Goal: Information Seeking & Learning: Learn about a topic

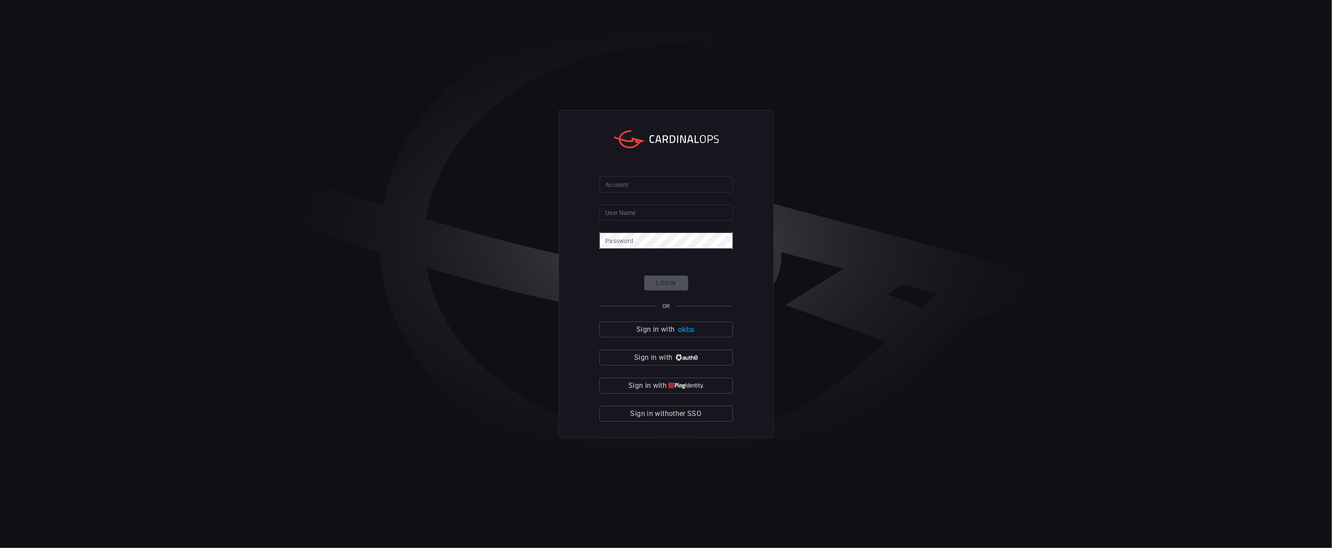
type input "[PERSON_NAME].[PERSON_NAME]"
click at [640, 180] on input "Account" at bounding box center [665, 185] width 133 height 16
type input "avalara"
click button "Login" at bounding box center [666, 283] width 44 height 15
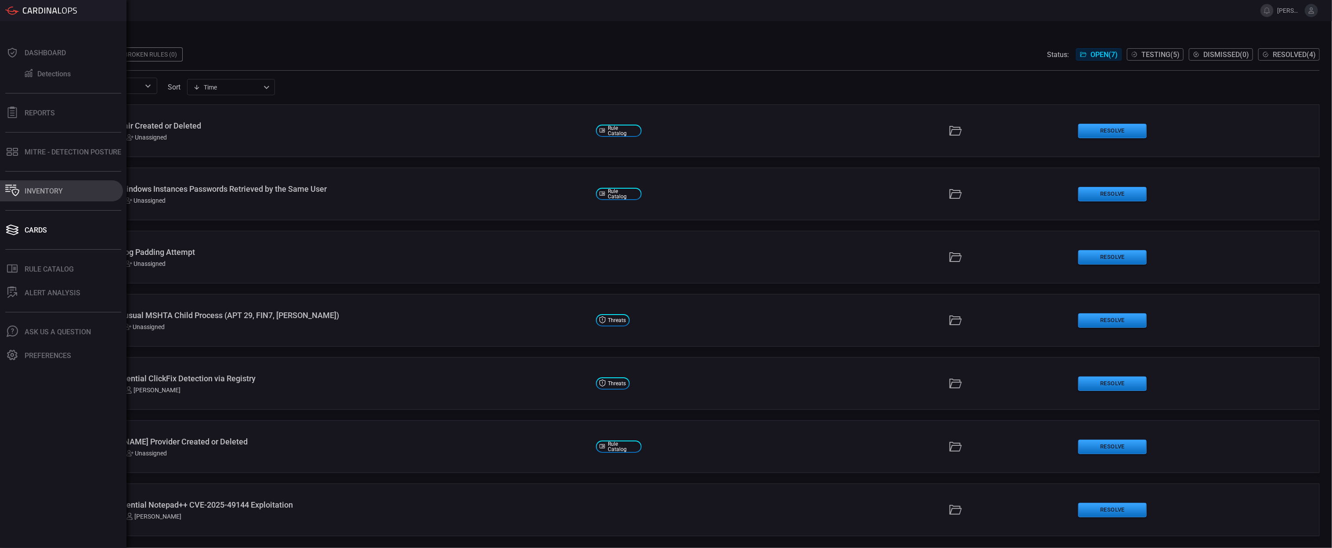
click at [46, 195] on div "Inventory" at bounding box center [44, 191] width 38 height 8
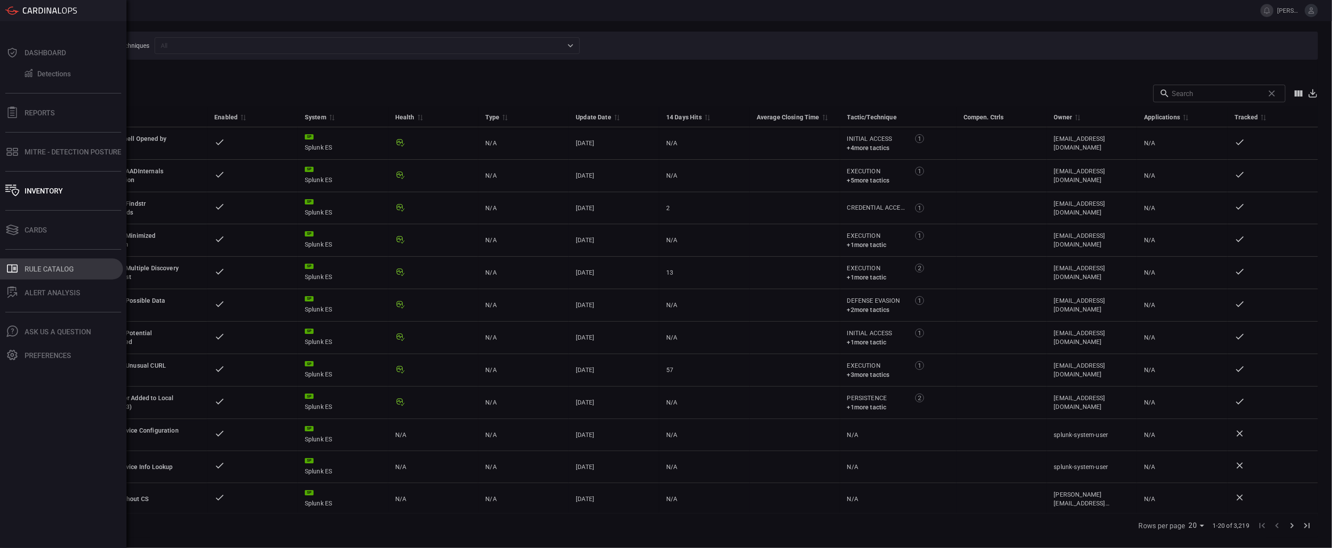
click at [48, 277] on button ".st0_rule_catalog_icon{fill: currentColor;} Rule Catalog" at bounding box center [61, 269] width 123 height 21
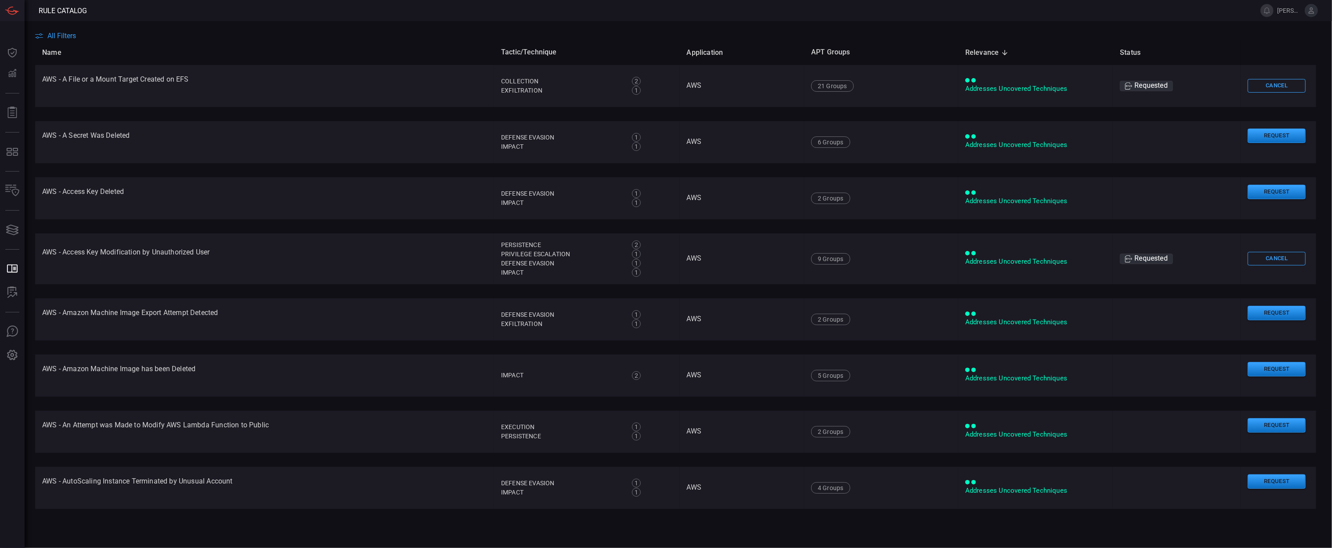
click at [74, 8] on span "Rule Catalog" at bounding box center [63, 11] width 48 height 8
click at [65, 40] on th "Name" at bounding box center [264, 52] width 459 height 25
click at [63, 38] on span "All Filters" at bounding box center [61, 36] width 29 height 8
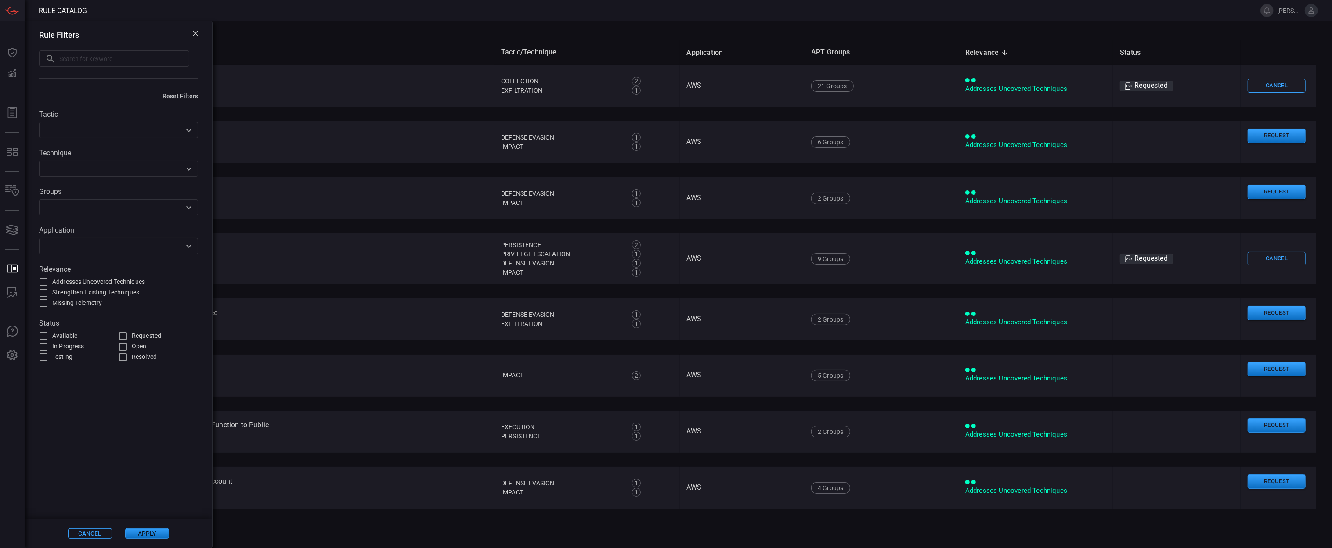
click at [67, 64] on input "text" at bounding box center [124, 58] width 130 height 16
type input "salesforce"
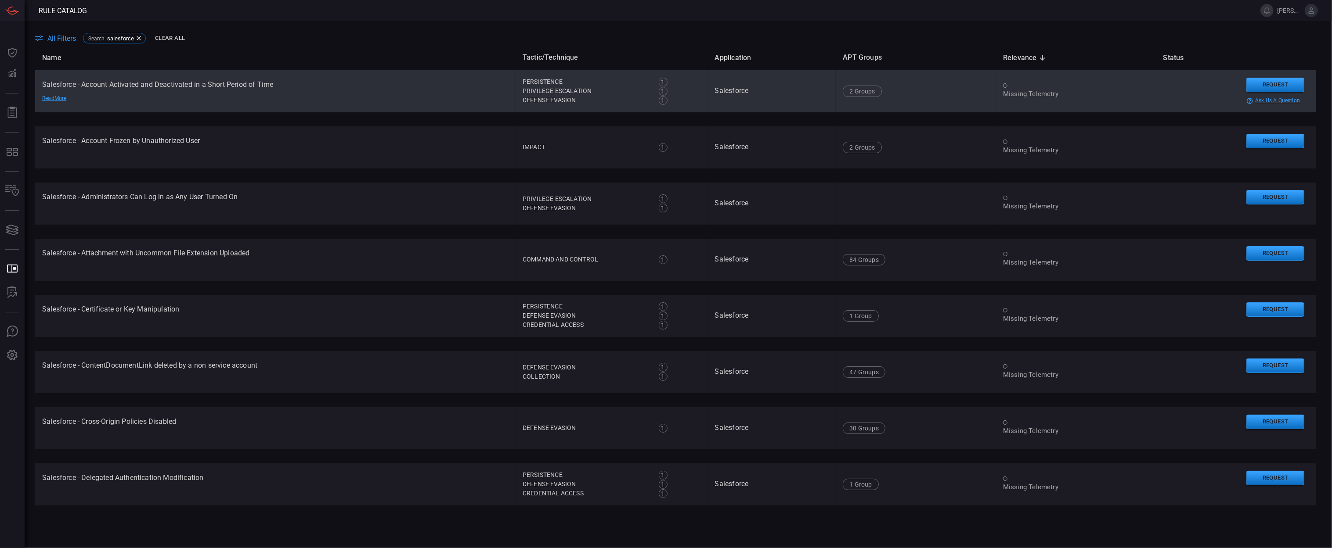
click at [1023, 98] on div "Missing Telemetry" at bounding box center [1076, 94] width 146 height 9
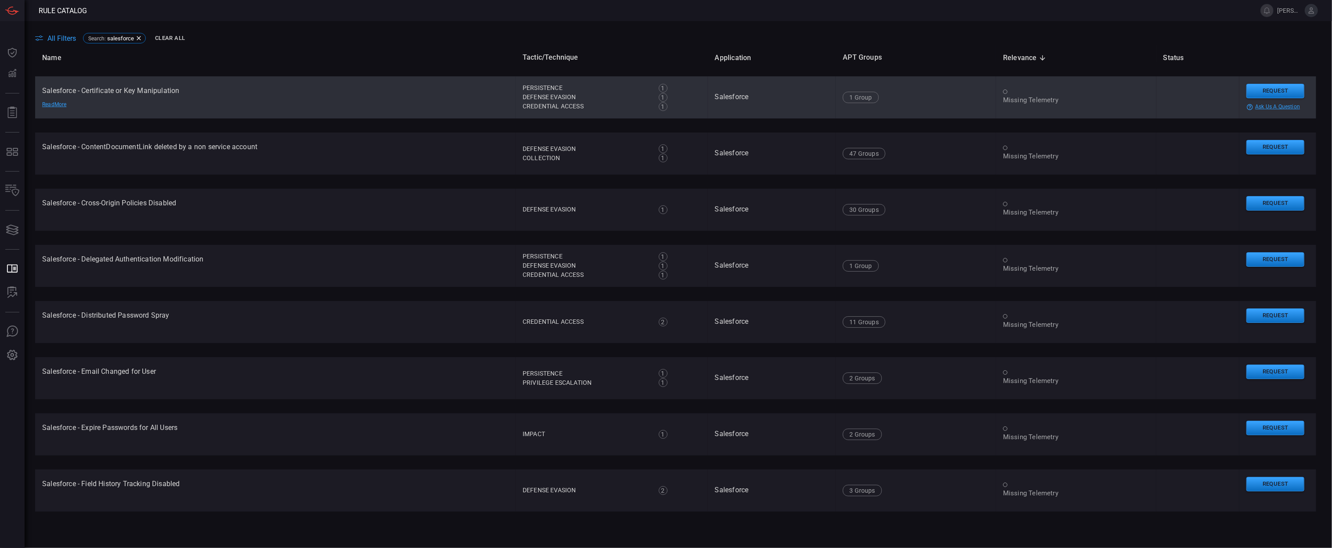
scroll to position [537, 0]
